Goal: Task Accomplishment & Management: Complete application form

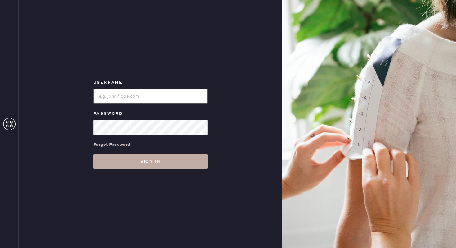
type input "reformationbethesdarow"
click at [139, 165] on button "Sign in" at bounding box center [150, 161] width 114 height 15
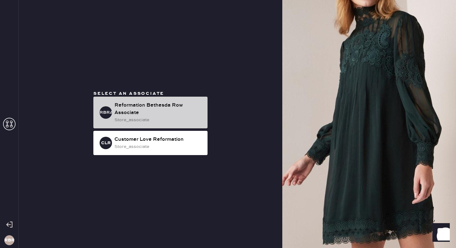
click at [151, 114] on div "Reformation Bethesda Row Associate" at bounding box center [158, 108] width 88 height 15
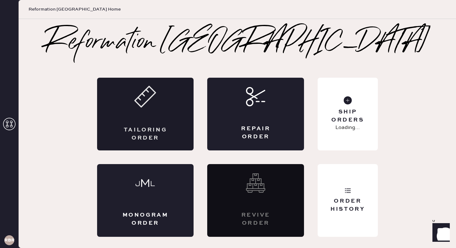
click at [157, 119] on div "Tailoring Order" at bounding box center [145, 114] width 97 height 73
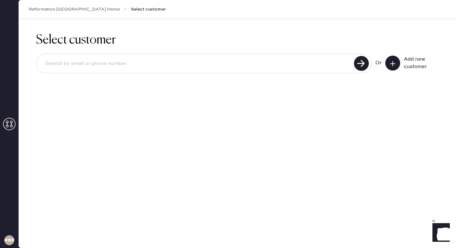
click at [229, 70] on input at bounding box center [196, 63] width 312 height 14
type input "sarah.mayhew@gmail.com"
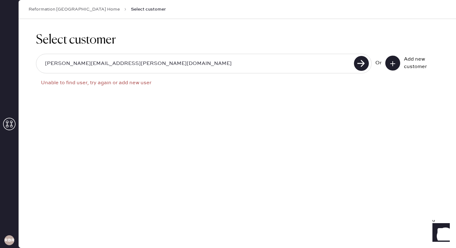
click at [338, 63] on use at bounding box center [392, 63] width 5 height 5
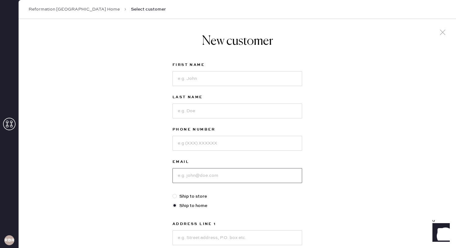
drag, startPoint x: 265, startPoint y: 175, endPoint x: 266, endPoint y: 171, distance: 4.7
click at [265, 175] on input at bounding box center [238, 175] width 130 height 15
type input "sarah.mayhew@gmail.com"
click at [243, 78] on input at bounding box center [238, 78] width 130 height 15
type input "sarah"
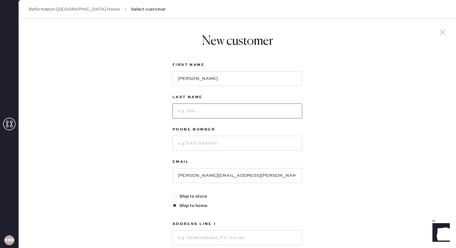
click at [221, 112] on input at bounding box center [238, 110] width 130 height 15
type input "mayhew"
click at [207, 146] on input at bounding box center [238, 143] width 130 height 15
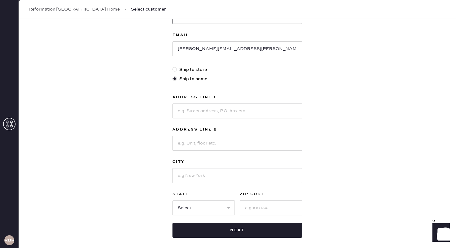
scroll to position [130, 0]
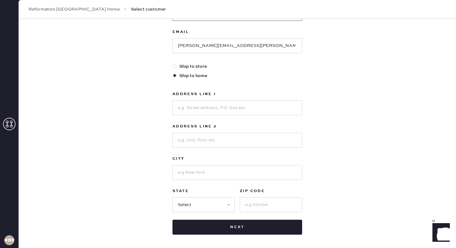
type input "2024174405"
click at [196, 109] on input at bounding box center [238, 107] width 130 height 15
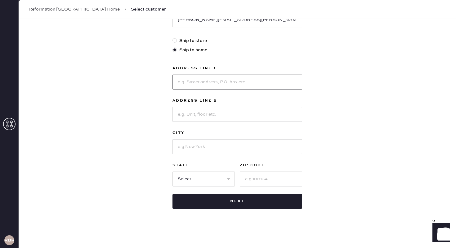
scroll to position [156, 0]
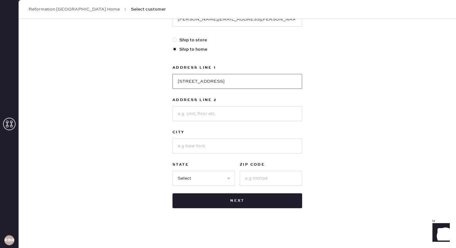
type input "4800 wellington dr"
click at [194, 116] on input at bounding box center [238, 113] width 130 height 15
type input "apt 204"
click at [190, 146] on input at bounding box center [238, 145] width 130 height 15
type input "chevy chase"
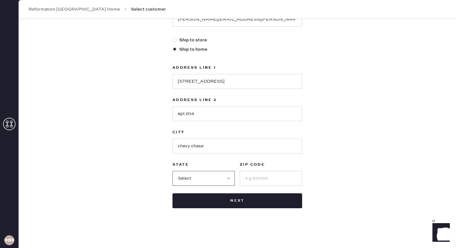
click at [212, 178] on select "Select AK AL AR AZ CA CO CT DC DE FL GA HI IA ID IL IN KS KY LA MA MD ME MI MN …" at bounding box center [204, 178] width 62 height 15
select select "MD"
click at [173, 171] on select "Select AK AL AR AZ CA CO CT DC DE FL GA HI IA ID IL IN KS KY LA MA MD ME MI MN …" at bounding box center [204, 178] width 62 height 15
click at [265, 179] on input at bounding box center [271, 178] width 62 height 15
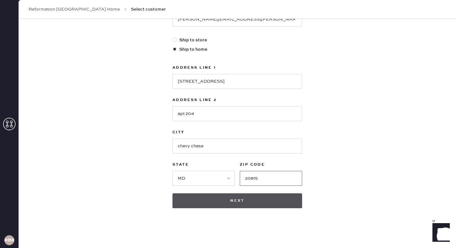
type input "20815"
click at [257, 206] on button "Next" at bounding box center [238, 200] width 130 height 15
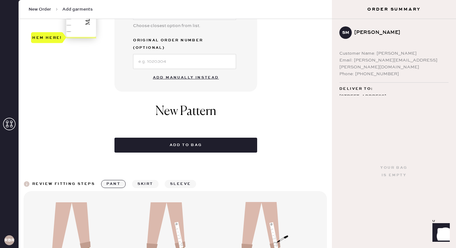
scroll to position [227, 0]
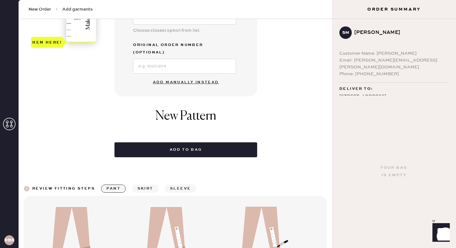
click at [180, 76] on button "Add manually instead" at bounding box center [186, 82] width 74 height 12
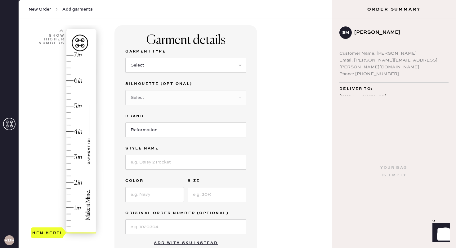
scroll to position [43, 0]
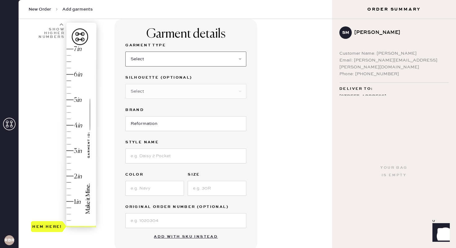
click at [220, 61] on select "Select Basic Skirt Jeans Leggings Pants Shorts Basic Sleeved Dress Basic Sleeve…" at bounding box center [185, 59] width 121 height 15
select select "6"
click at [125, 52] on select "Select Basic Skirt Jeans Leggings Pants Shorts Basic Sleeved Dress Basic Sleeve…" at bounding box center [185, 59] width 121 height 15
click at [188, 156] on input at bounding box center [185, 155] width 121 height 15
type input "frankie silk dress"
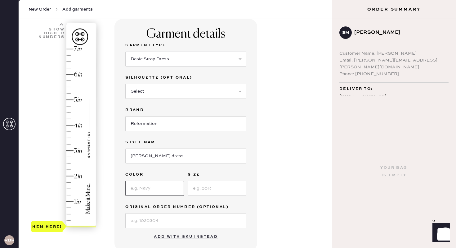
click at [172, 189] on input at bounding box center [154, 188] width 59 height 15
type input "trieste border"
click at [243, 182] on input at bounding box center [217, 188] width 59 height 15
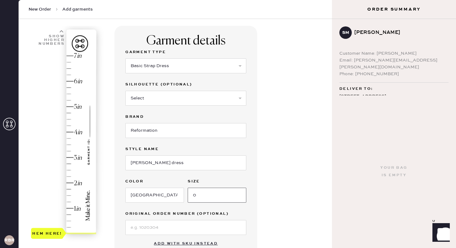
scroll to position [36, 0]
type input "0"
type input "1.5"
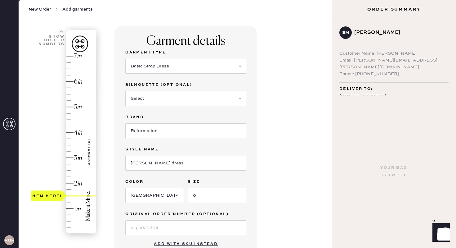
click at [69, 195] on div "Hem here!" at bounding box center [64, 144] width 66 height 183
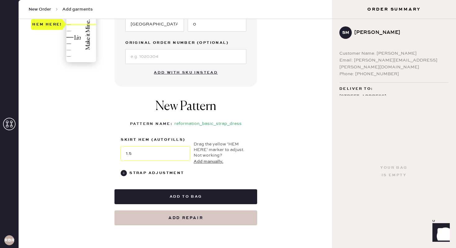
scroll to position [215, 0]
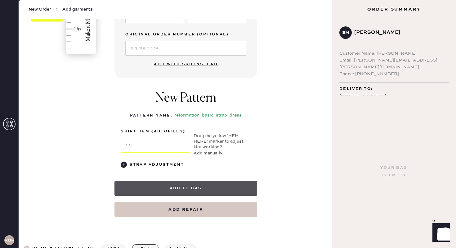
click at [145, 190] on button "Add to bag" at bounding box center [185, 188] width 143 height 15
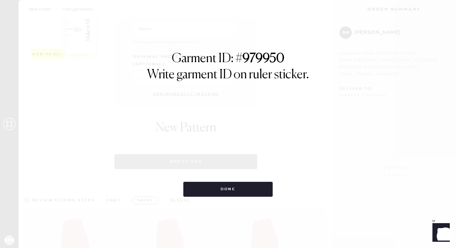
select select "6"
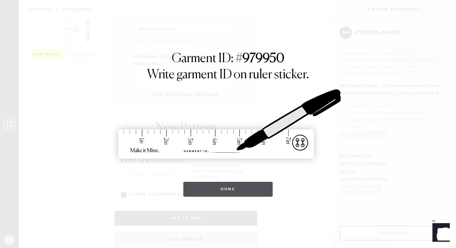
click at [191, 187] on button "Done" at bounding box center [228, 189] width 90 height 15
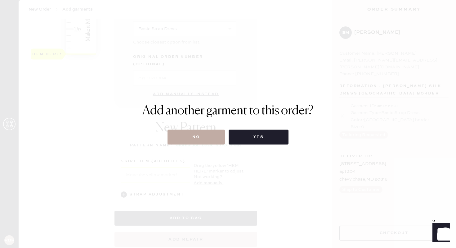
click at [206, 140] on button "No" at bounding box center [196, 136] width 57 height 15
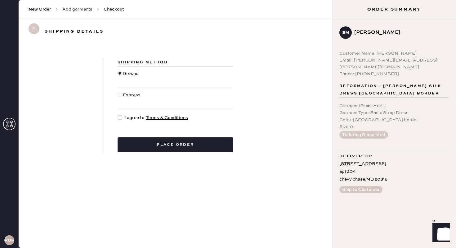
click at [120, 120] on div at bounding box center [121, 117] width 7 height 7
click at [118, 114] on input "I agree to Terms & Conditions" at bounding box center [118, 114] width 0 height 0
checkbox input "true"
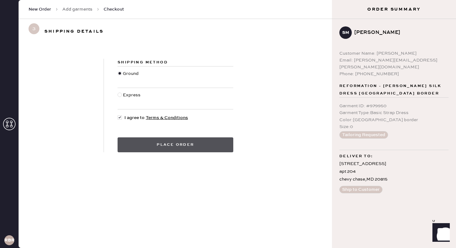
click at [172, 146] on button "Place order" at bounding box center [176, 144] width 116 height 15
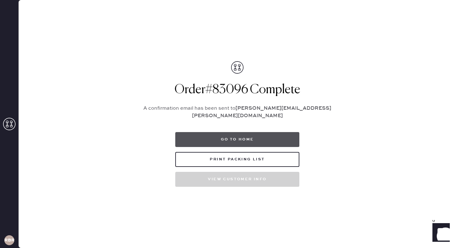
click at [252, 135] on button "Go to home" at bounding box center [237, 139] width 124 height 15
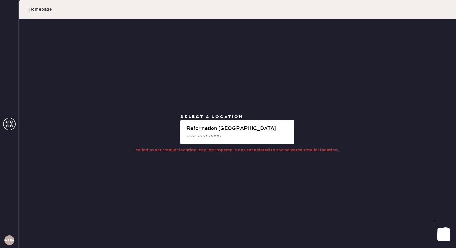
click at [42, 8] on span "Homepage" at bounding box center [40, 9] width 23 height 6
click at [12, 123] on icon at bounding box center [9, 124] width 12 height 12
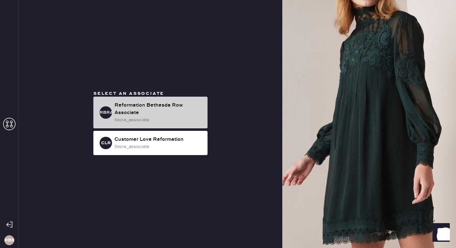
click at [150, 106] on div "Reformation Bethesda Row Associate" at bounding box center [158, 108] width 88 height 15
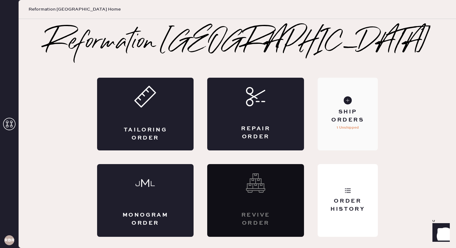
click at [365, 131] on div "Ship Orders 1 Unshipped" at bounding box center [348, 114] width 60 height 73
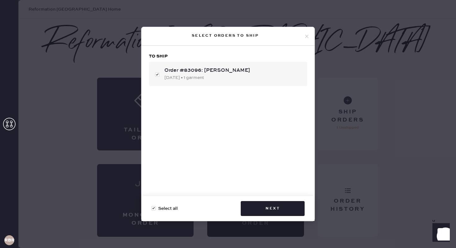
checkbox input "true"
click at [306, 37] on icon at bounding box center [307, 37] width 6 height 6
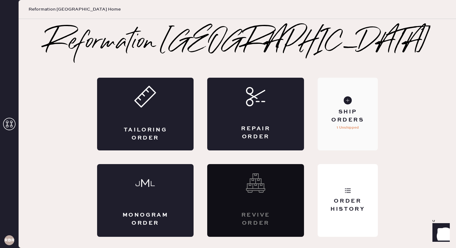
click at [362, 91] on div "Ship Orders 1 Unshipped" at bounding box center [348, 114] width 60 height 73
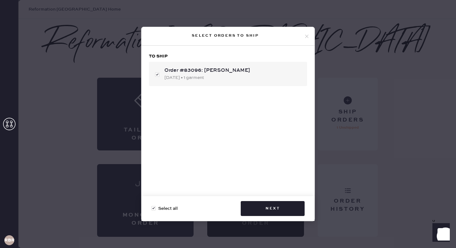
click at [308, 35] on icon at bounding box center [307, 37] width 6 height 6
